Goal: Transaction & Acquisition: Purchase product/service

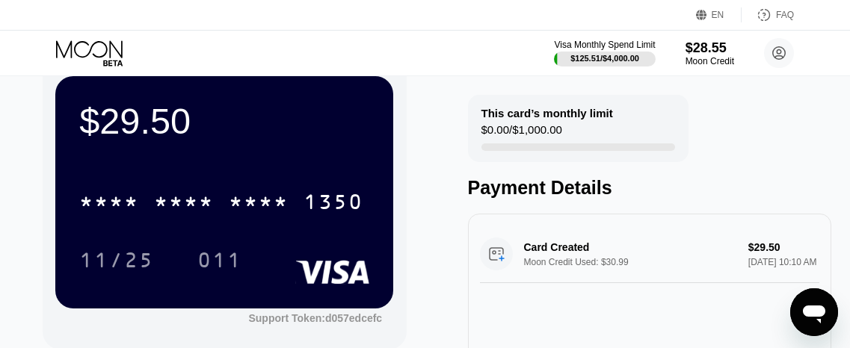
scroll to position [48, 0]
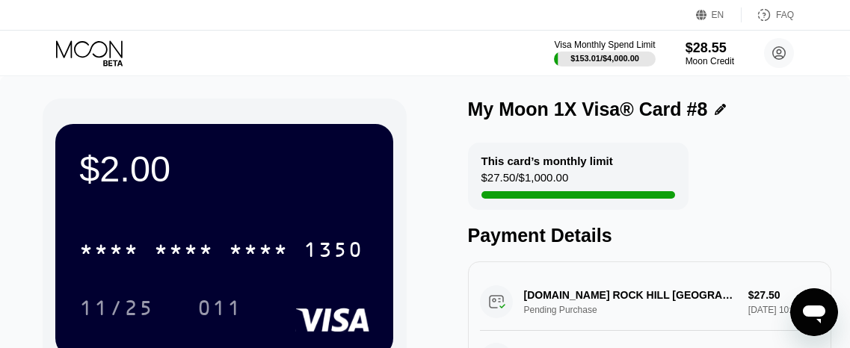
click at [94, 51] on icon at bounding box center [91, 53] width 70 height 26
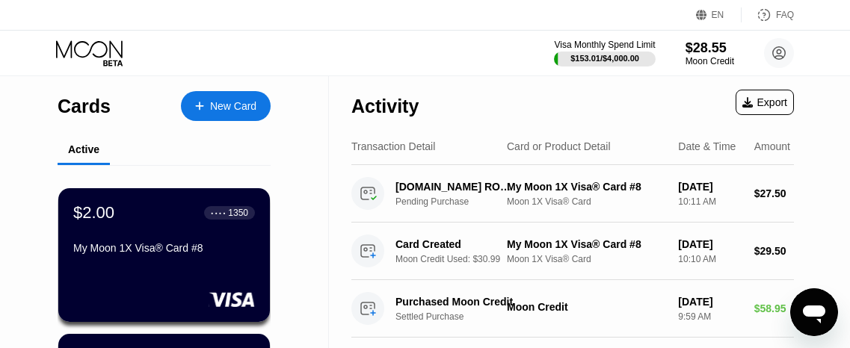
click at [230, 108] on div "New Card" at bounding box center [233, 106] width 46 height 13
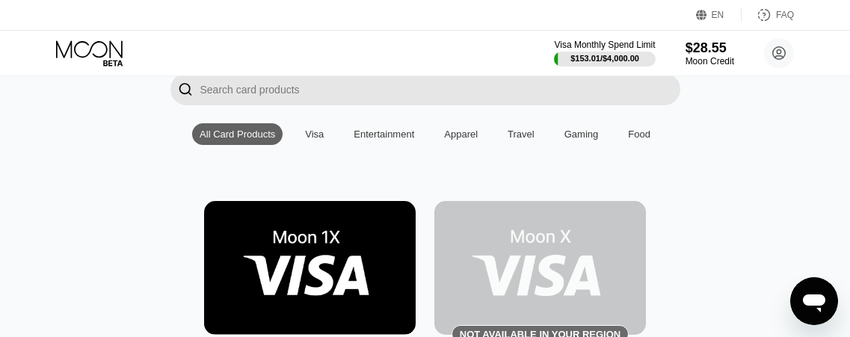
click at [318, 262] on img at bounding box center [310, 268] width 212 height 134
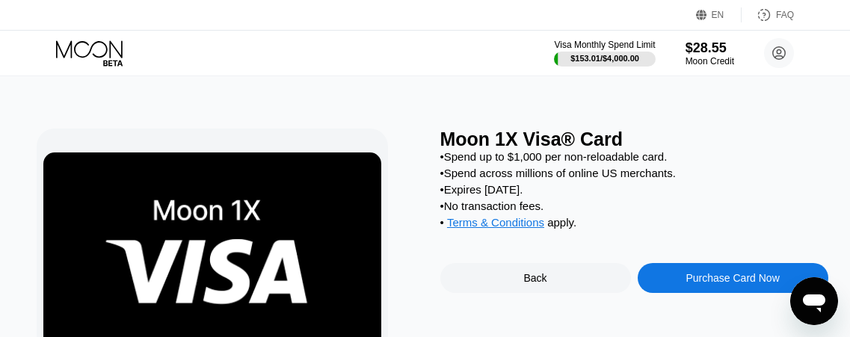
click at [716, 284] on div "Purchase Card Now" at bounding box center [731, 278] width 93 height 12
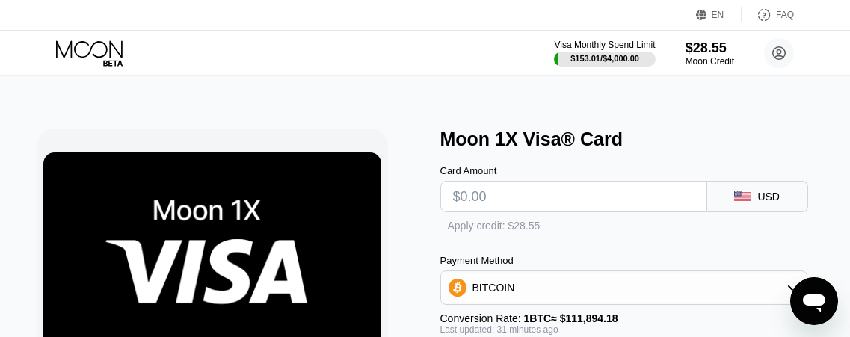
type input "0"
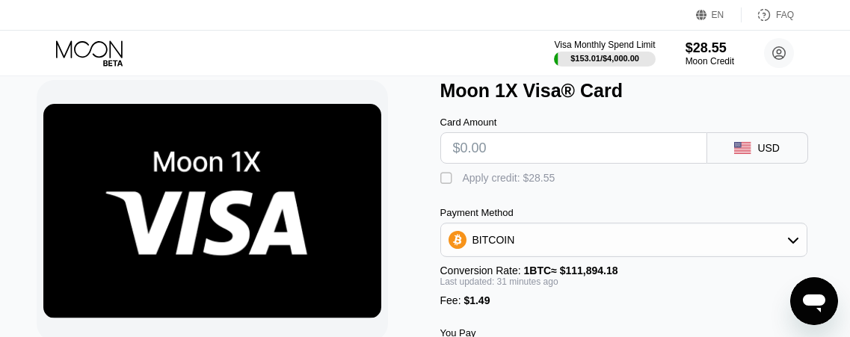
scroll to position [45, 0]
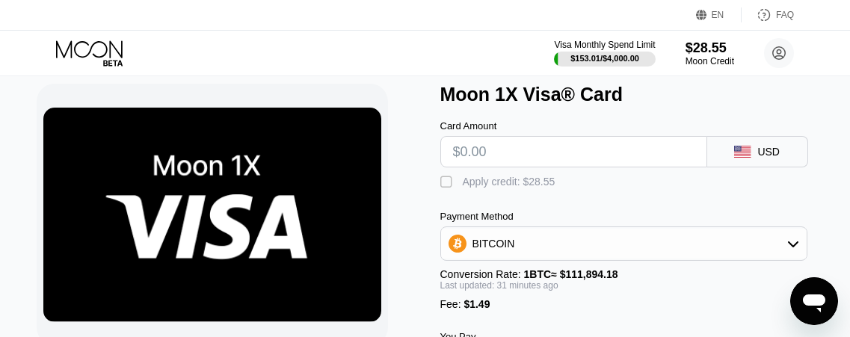
click at [529, 162] on input "text" at bounding box center [573, 152] width 241 height 30
type input "$28.55"
type input "0.00026972"
type input "$28.55"
click at [445, 188] on div "" at bounding box center [447, 182] width 15 height 15
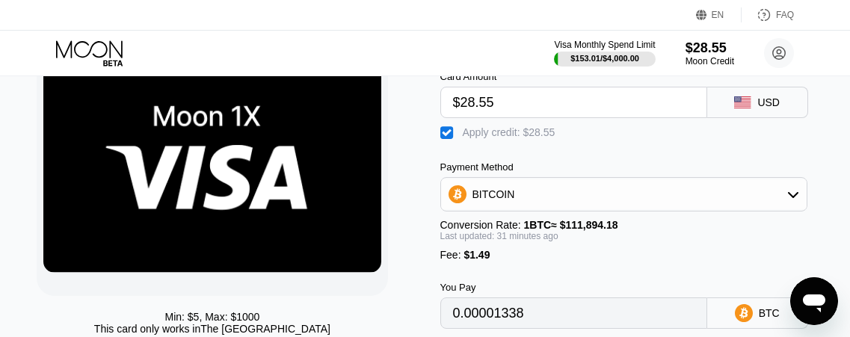
scroll to position [95, 0]
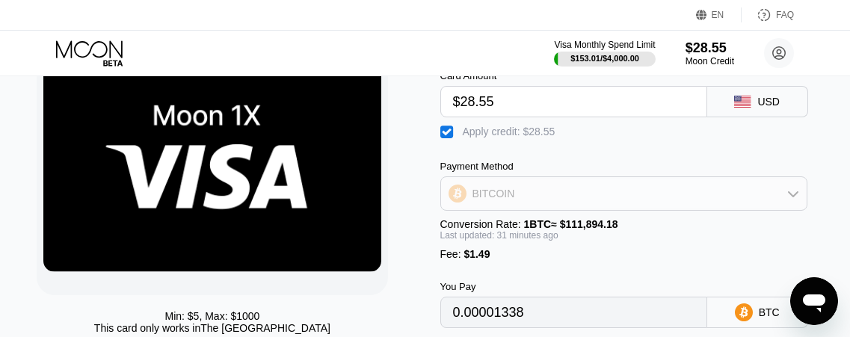
click at [593, 208] on div "BITCOIN" at bounding box center [623, 194] width 365 height 30
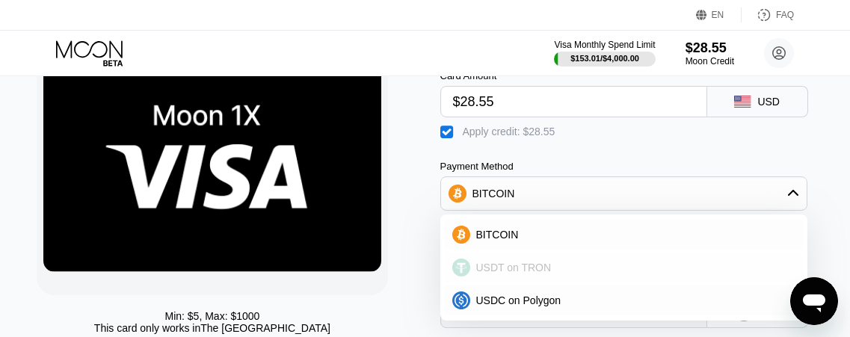
click at [521, 271] on span "USDT on TRON" at bounding box center [513, 268] width 75 height 12
type input "1.51"
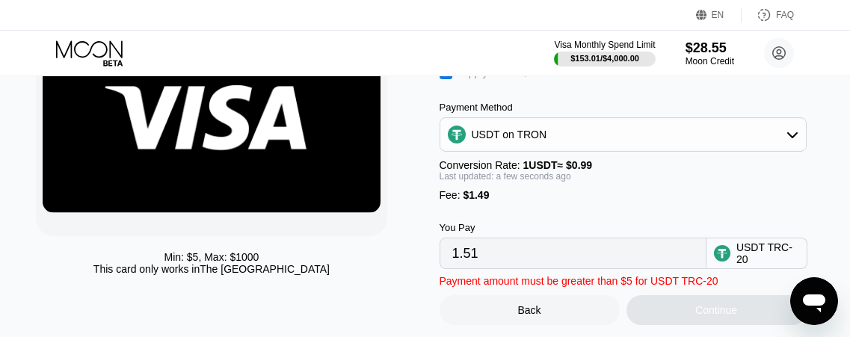
scroll to position [158, 1]
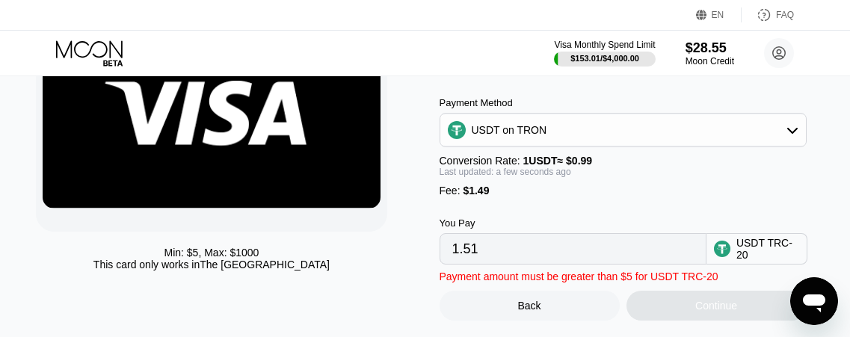
click at [499, 262] on input "1.51" at bounding box center [572, 249] width 241 height 30
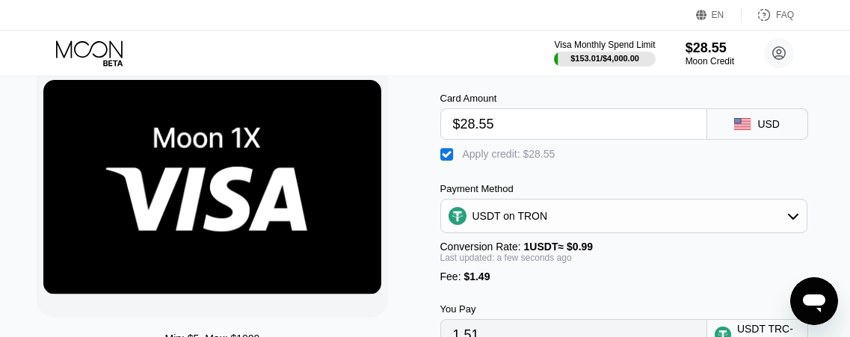
scroll to position [26, 0]
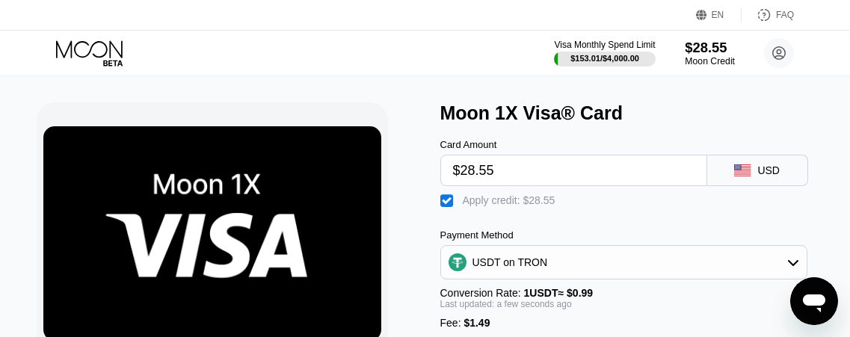
click at [706, 55] on div "$28.55" at bounding box center [710, 48] width 50 height 16
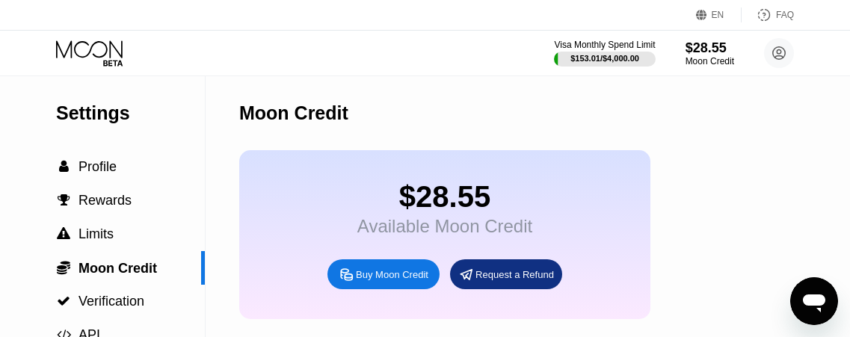
click at [402, 281] on div "Buy Moon Credit" at bounding box center [392, 274] width 72 height 13
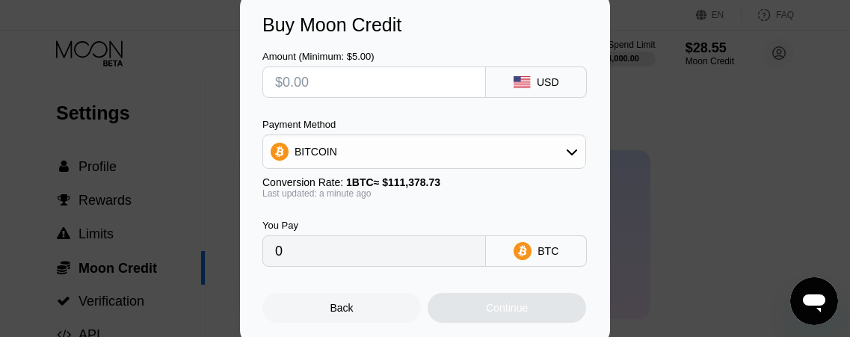
click at [339, 86] on input "text" at bounding box center [374, 82] width 198 height 30
type input "$5"
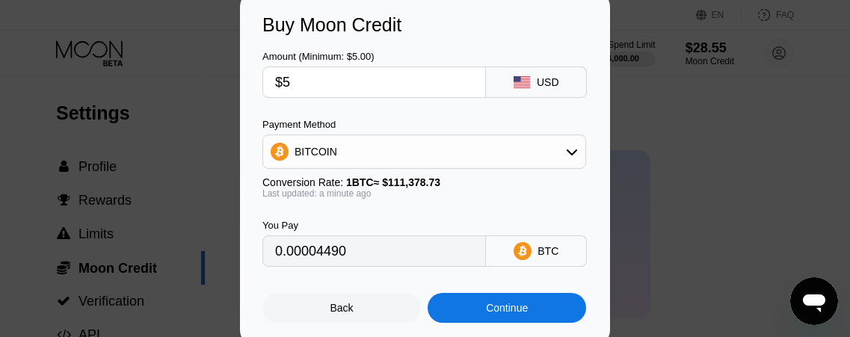
type input "0.00004490"
type input "$5"
click at [345, 147] on div "BITCOIN" at bounding box center [424, 152] width 322 height 30
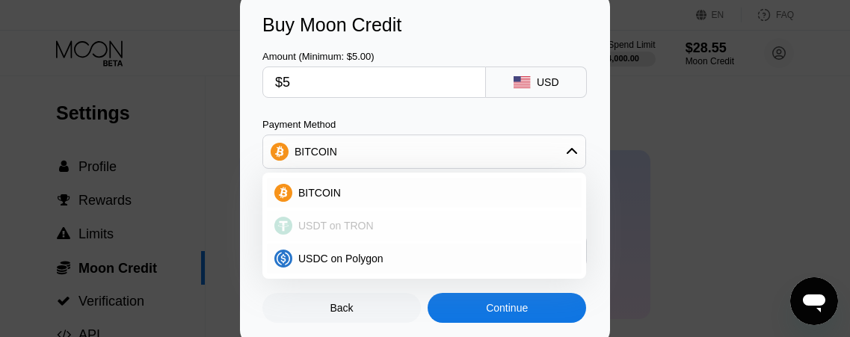
click at [329, 222] on span "USDT on TRON" at bounding box center [335, 226] width 75 height 12
type input "5.05"
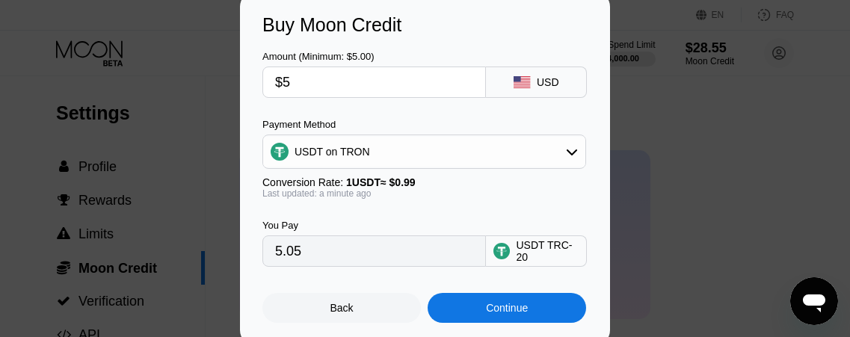
click at [498, 314] on div "Continue" at bounding box center [507, 308] width 42 height 12
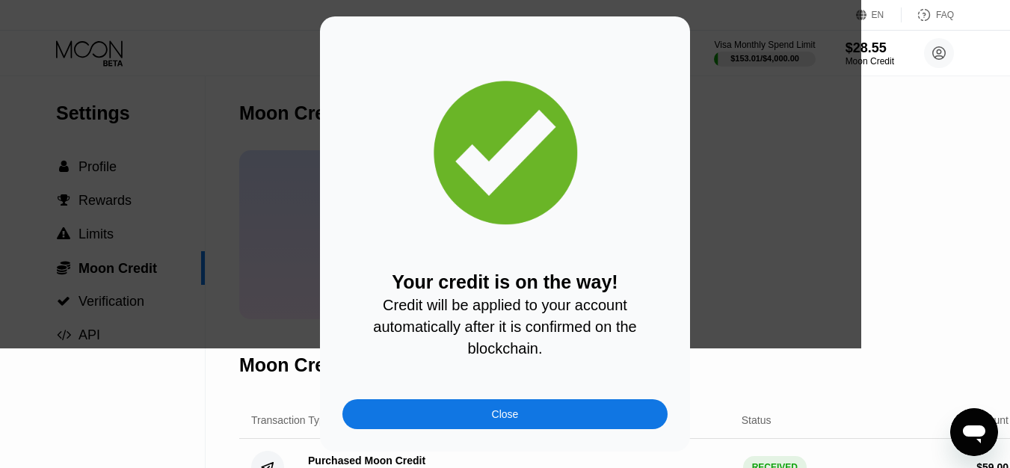
click at [425, 304] on span "Credit will be applied to your account automatically after it is confirmed on t…" at bounding box center [507, 327] width 268 height 60
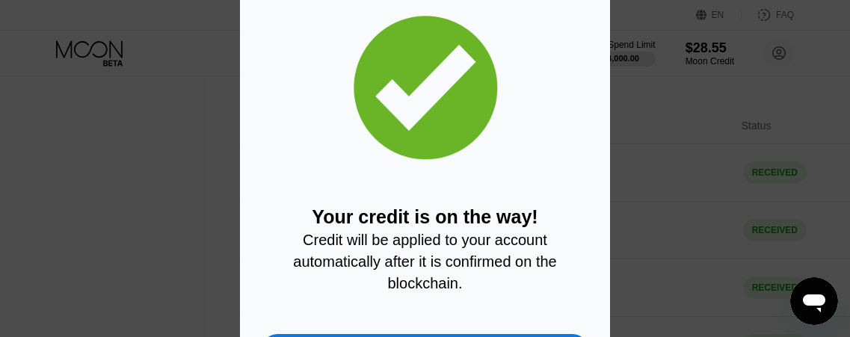
scroll to position [589, 0]
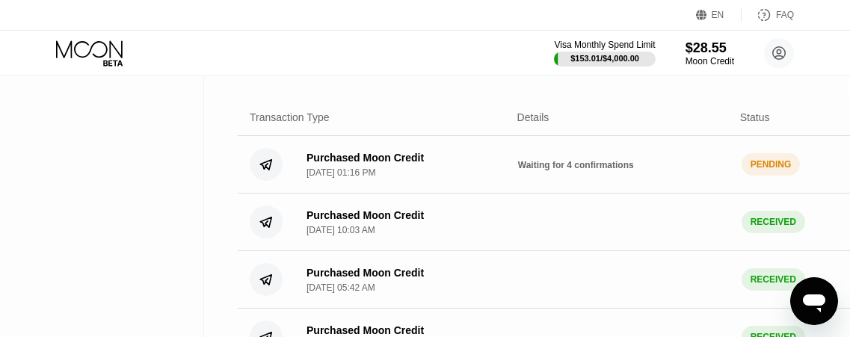
scroll to position [290, 1]
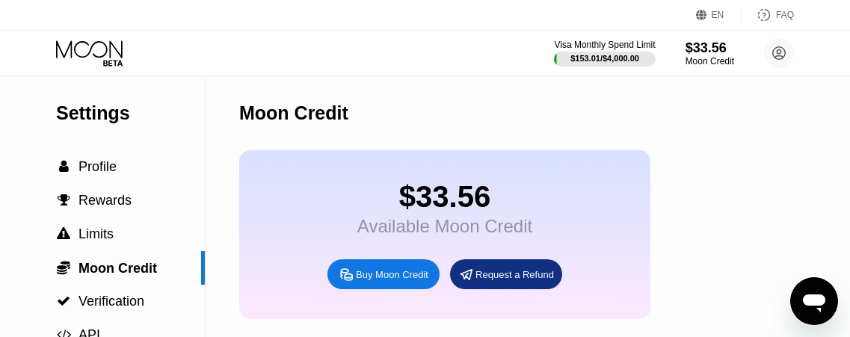
click at [391, 280] on div "Buy Moon Credit" at bounding box center [392, 274] width 72 height 13
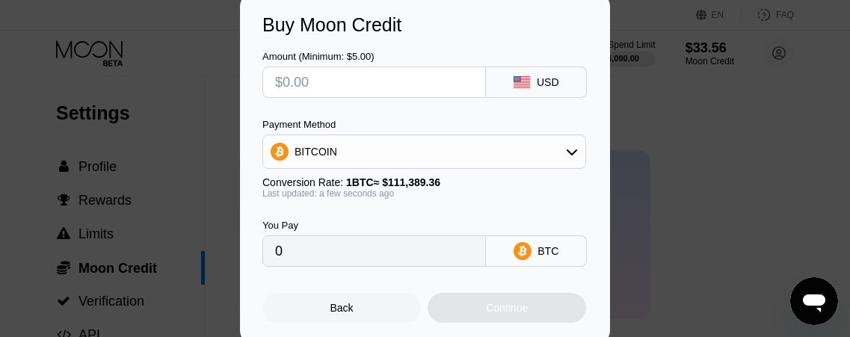
click at [215, 98] on div "Buy Moon Credit Amount (Minimum: $5.00) USD Payment Method BITCOIN Conversion R…" at bounding box center [425, 169] width 850 height 354
click at [380, 309] on div "Back" at bounding box center [341, 308] width 158 height 30
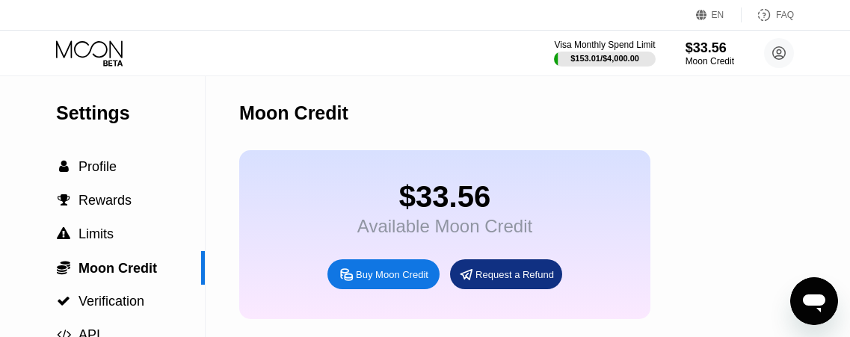
click at [117, 49] on icon at bounding box center [89, 48] width 67 height 17
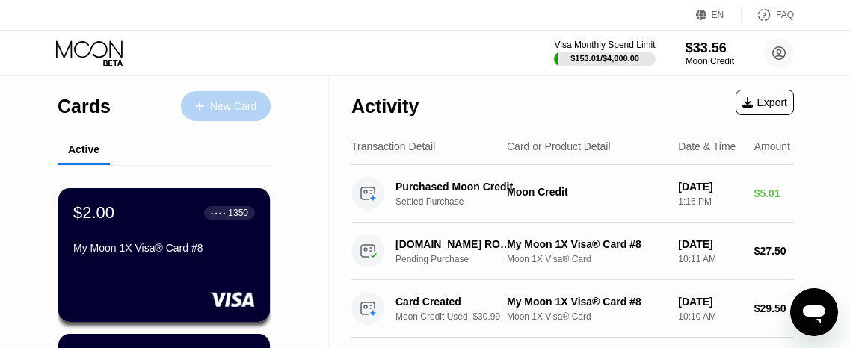
click at [224, 111] on div "New Card" at bounding box center [233, 106] width 46 height 13
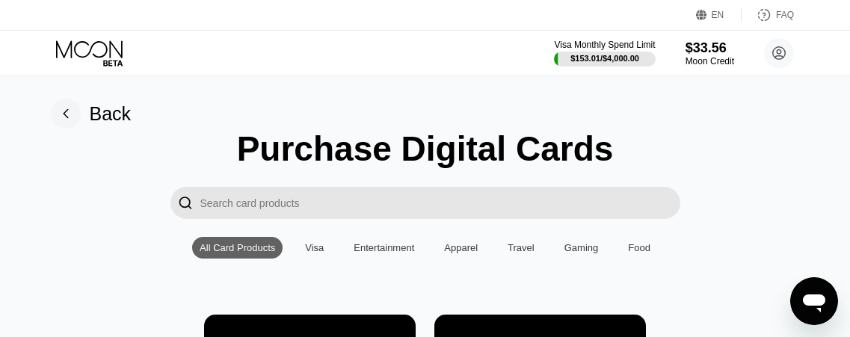
scroll to position [188, 0]
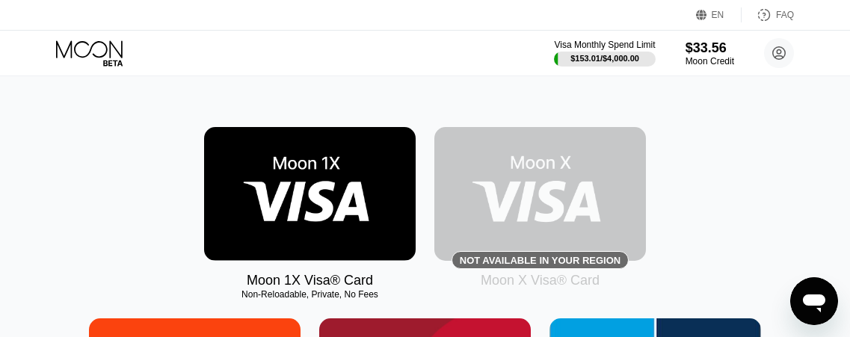
click at [335, 198] on img at bounding box center [310, 194] width 212 height 134
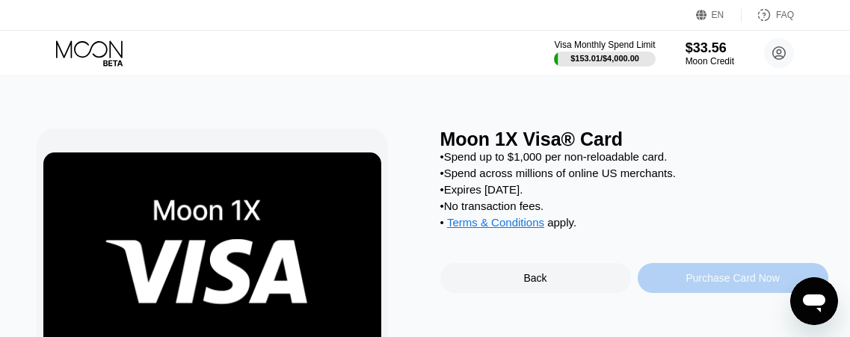
click at [694, 284] on div "Purchase Card Now" at bounding box center [731, 278] width 93 height 12
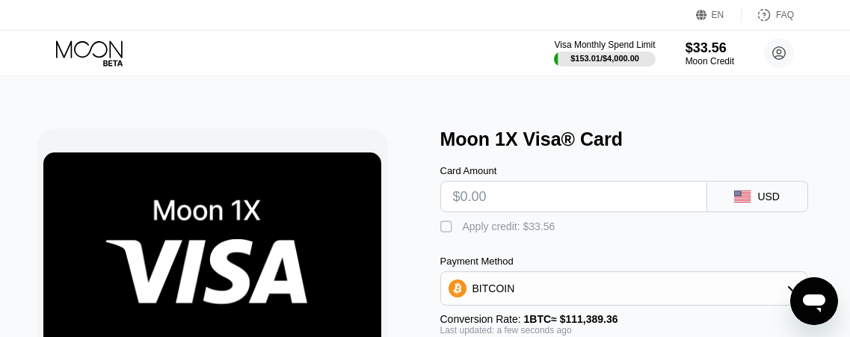
click at [540, 203] on input "text" at bounding box center [573, 197] width 241 height 30
type input "$2"
type input "0.00003134"
type input "$29"
type input "0.00027373"
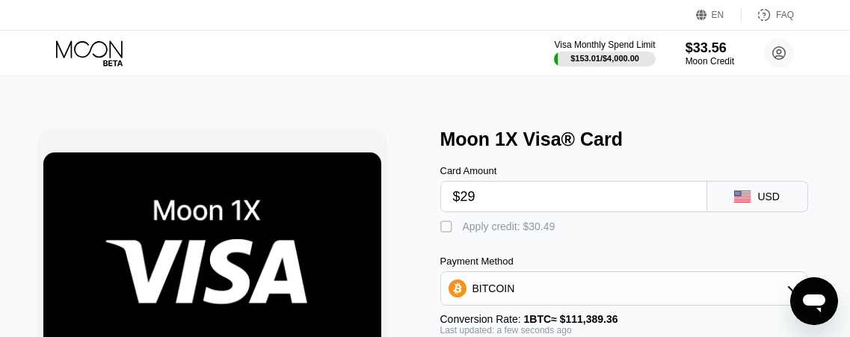
type input "$29"
click at [447, 229] on div "" at bounding box center [447, 227] width 15 height 15
type input "0"
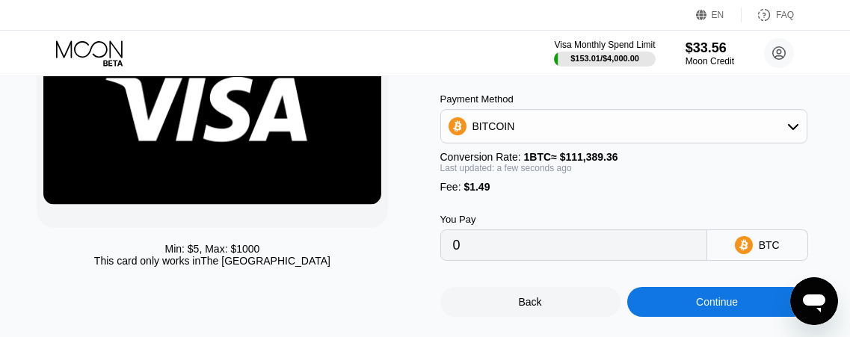
scroll to position [166, 0]
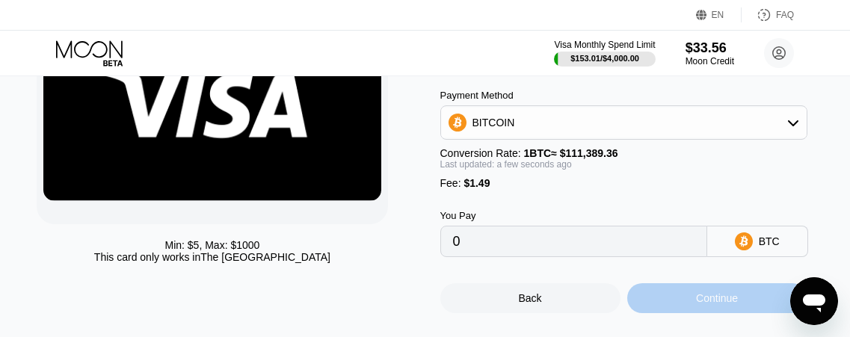
click at [697, 304] on div "Continue" at bounding box center [717, 298] width 42 height 12
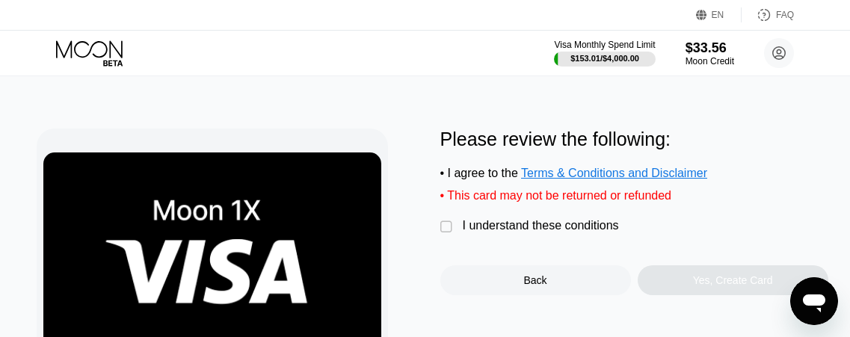
click at [513, 284] on div "Back" at bounding box center [535, 280] width 191 height 30
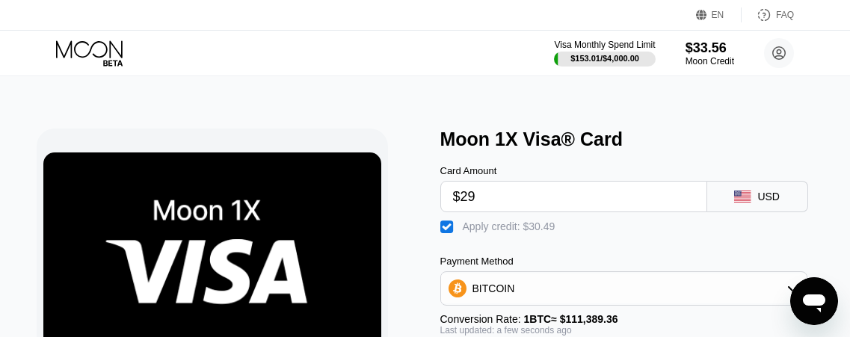
click at [533, 200] on input "$29" at bounding box center [573, 197] width 241 height 30
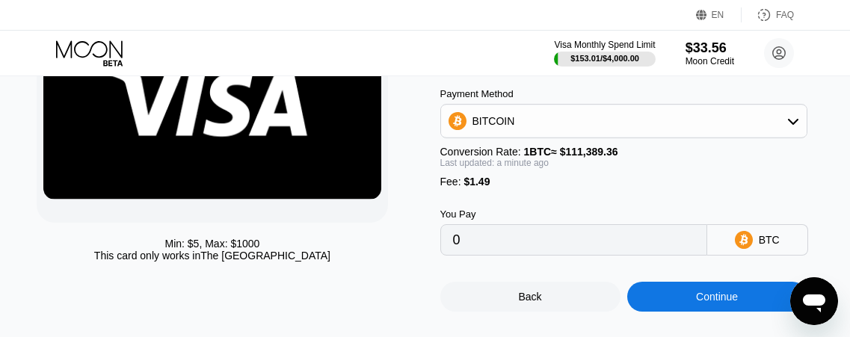
scroll to position [185, 0]
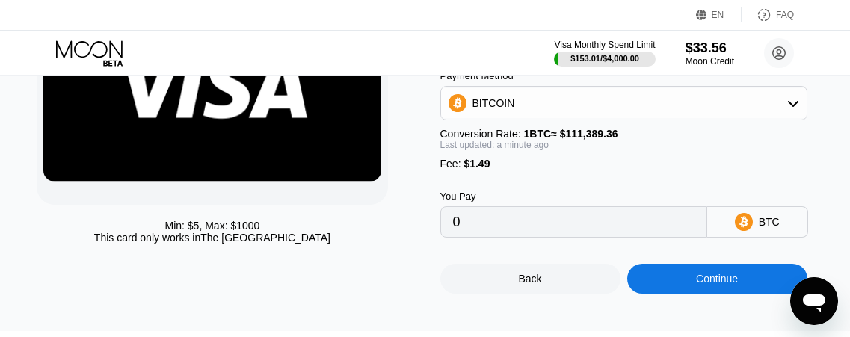
type input "$28"
click at [667, 291] on div "Continue" at bounding box center [717, 279] width 180 height 30
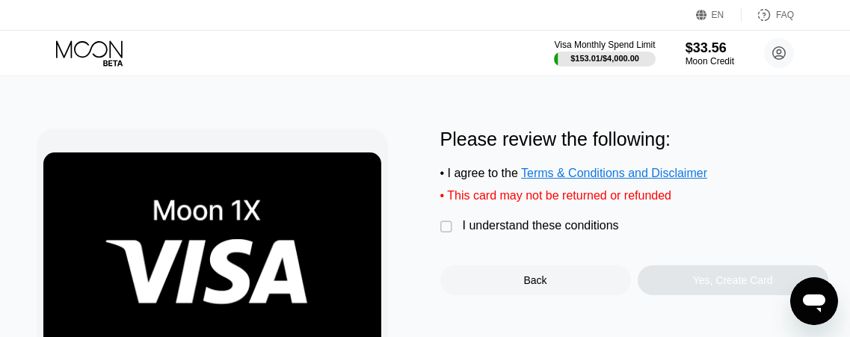
click at [445, 235] on div "" at bounding box center [447, 227] width 15 height 15
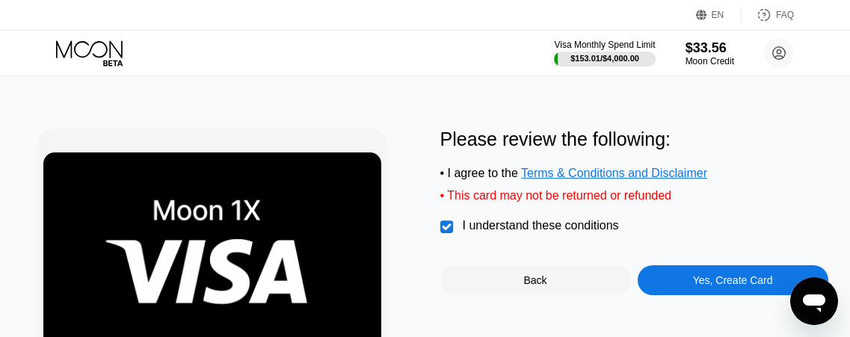
click at [690, 292] on div "Yes, Create Card" at bounding box center [733, 280] width 191 height 30
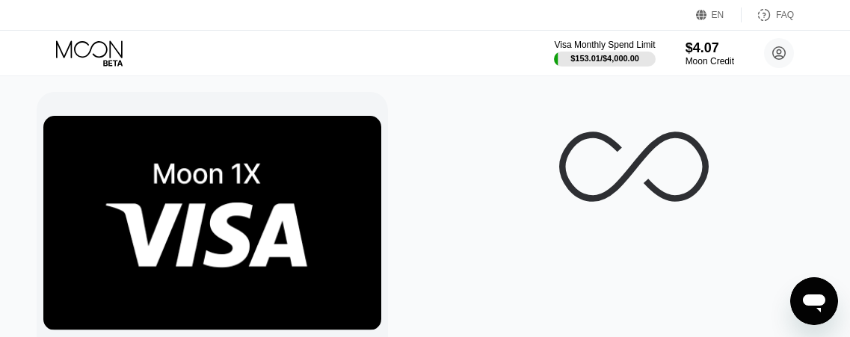
scroll to position [36, 0]
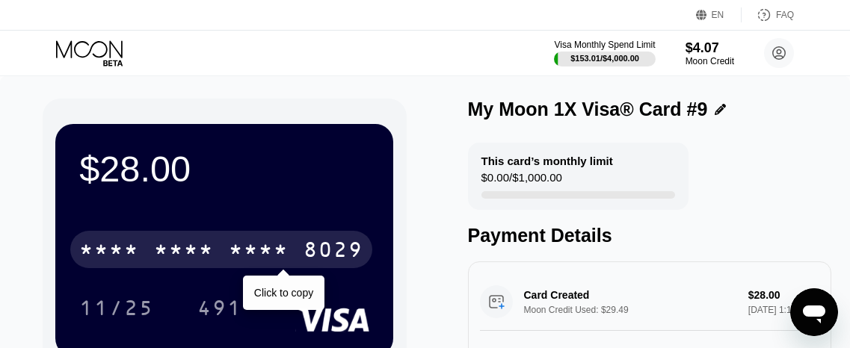
click at [219, 252] on div "* * * * * * * * * * * * 8029" at bounding box center [221, 249] width 302 height 37
